Goal: Information Seeking & Learning: Learn about a topic

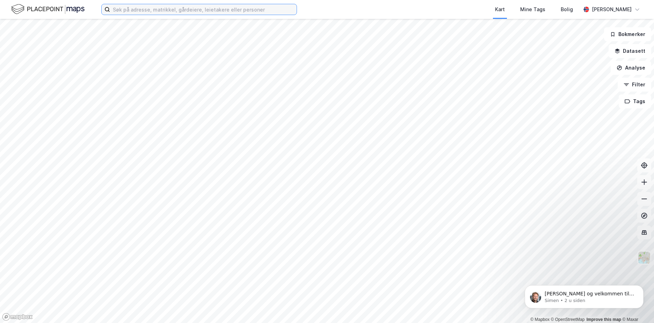
click at [173, 12] on input at bounding box center [203, 9] width 187 height 10
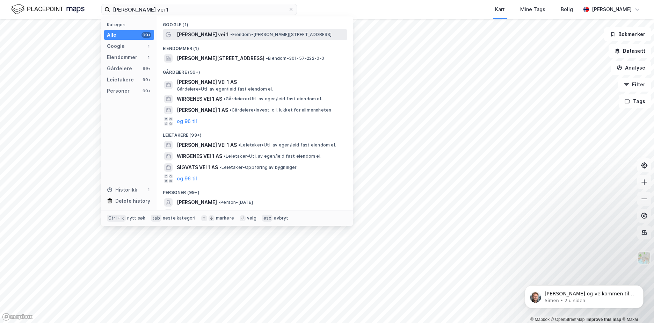
click at [204, 32] on span "[PERSON_NAME] vei 1" at bounding box center [203, 34] width 52 height 8
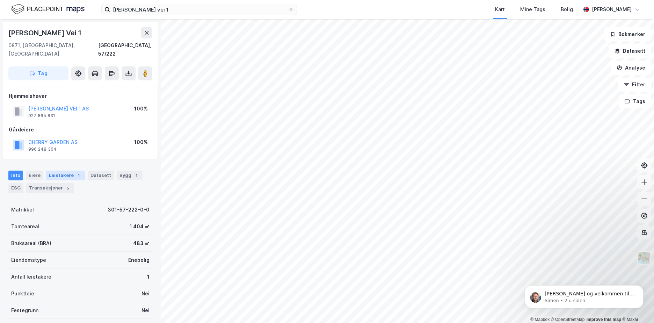
click at [63, 170] on div "Leietakere 1" at bounding box center [65, 175] width 39 height 10
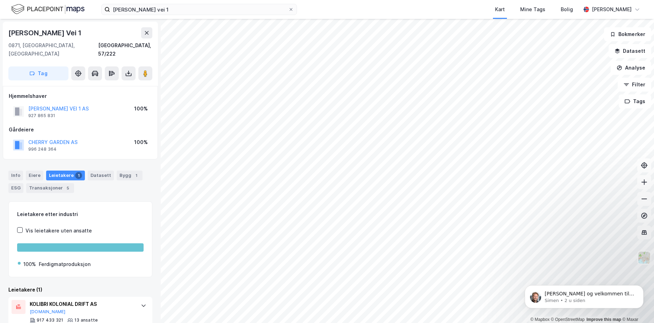
scroll to position [12, 0]
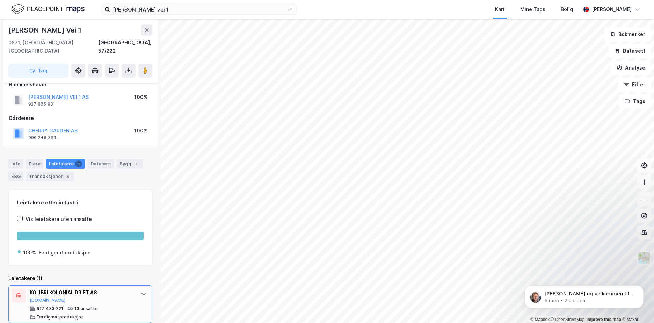
click at [141, 291] on icon at bounding box center [144, 294] width 6 height 6
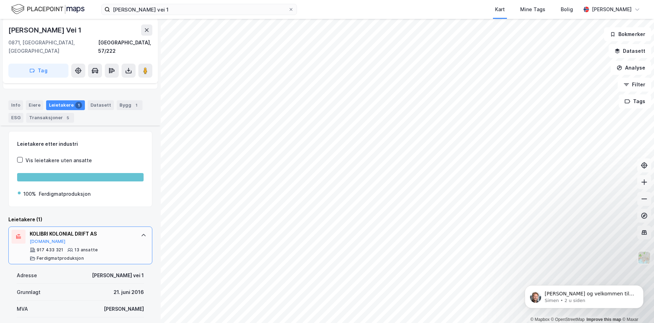
scroll to position [53, 0]
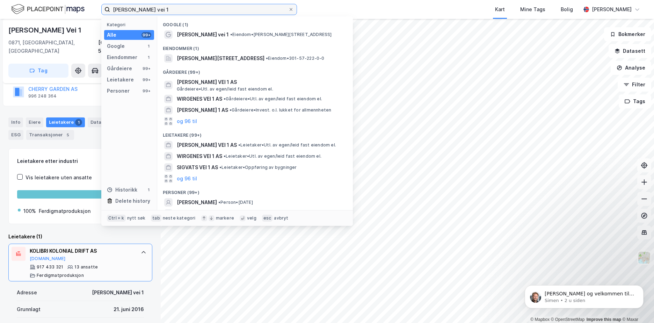
click at [199, 9] on input "[PERSON_NAME] vei 1" at bounding box center [199, 9] width 178 height 10
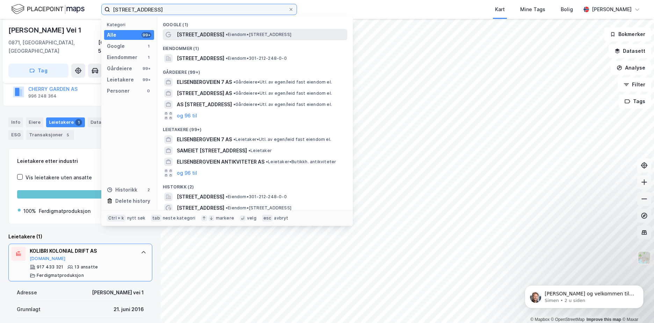
type input "[STREET_ADDRESS]"
click at [252, 35] on span "• Eiendom • [STREET_ADDRESS]" at bounding box center [259, 35] width 66 height 6
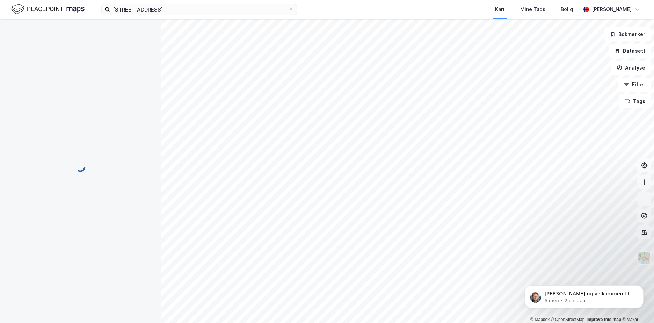
scroll to position [53, 0]
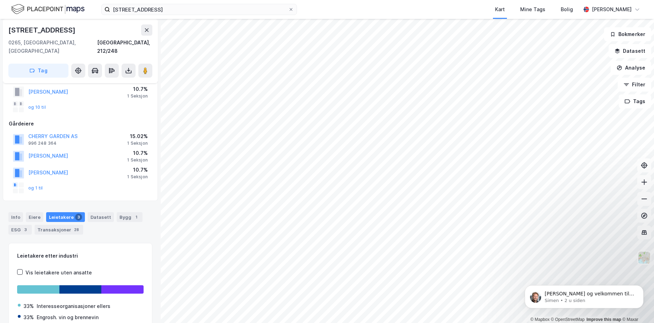
click at [66, 212] on div "Leietakere 3" at bounding box center [65, 217] width 39 height 10
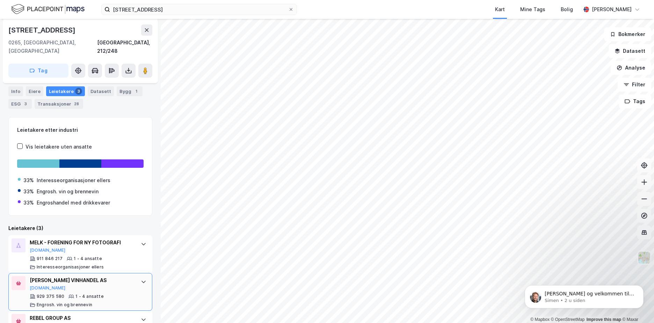
scroll to position [204, 0]
